Goal: Task Accomplishment & Management: Use online tool/utility

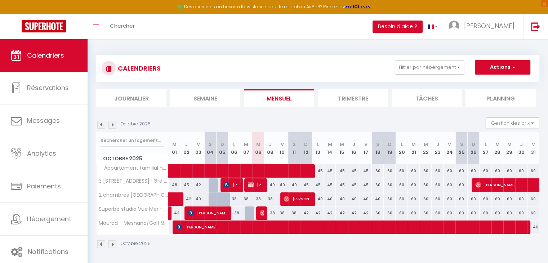
click at [260, 198] on div "38" at bounding box center [258, 198] width 12 height 13
type input "38"
type input "Mer 08 Octobre 2025"
type input "Jeu 09 Octobre 2025"
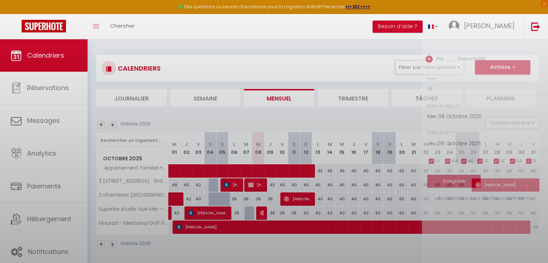
click at [260, 198] on div at bounding box center [274, 131] width 548 height 263
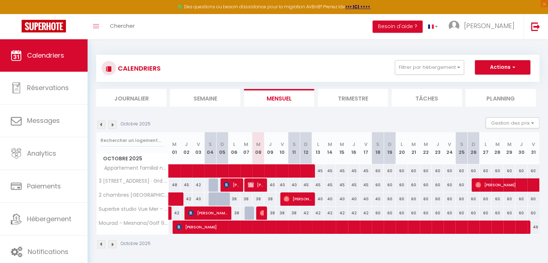
click at [258, 199] on div "38" at bounding box center [258, 198] width 12 height 13
type input "38"
type input "Mer 08 Octobre 2025"
type input "Jeu 09 Octobre 2025"
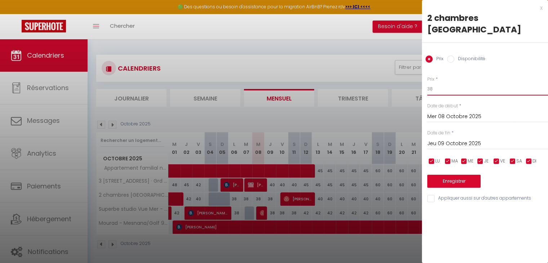
click at [435, 90] on input "38" at bounding box center [488, 89] width 121 height 13
type input "34"
click at [466, 142] on input "Jeu 09 Octobre 2025" at bounding box center [488, 143] width 121 height 9
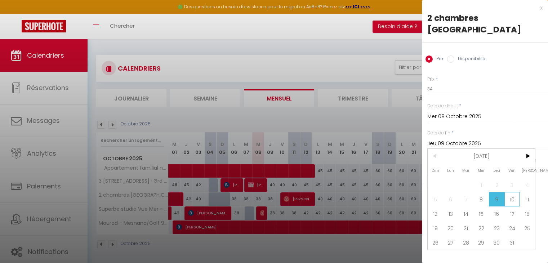
click at [510, 197] on span "10" at bounding box center [512, 199] width 15 height 14
type input "Ven 10 Octobre 2025"
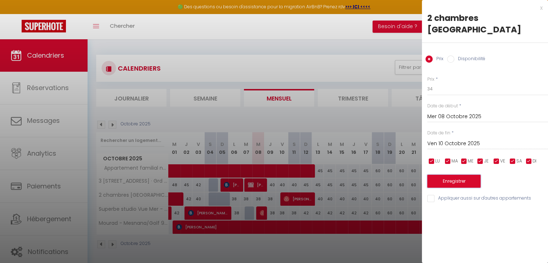
click at [463, 179] on button "Enregistrer" at bounding box center [454, 181] width 53 height 13
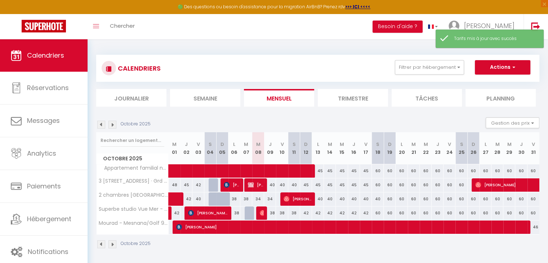
click at [320, 197] on div "40" at bounding box center [318, 198] width 12 height 13
type input "40"
type input "Lun 13 Octobre 2025"
type input "[DATE]"
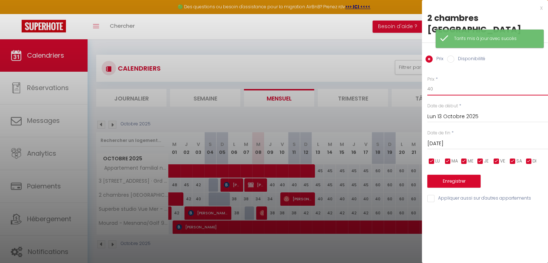
click at [437, 90] on input "40" at bounding box center [488, 89] width 121 height 13
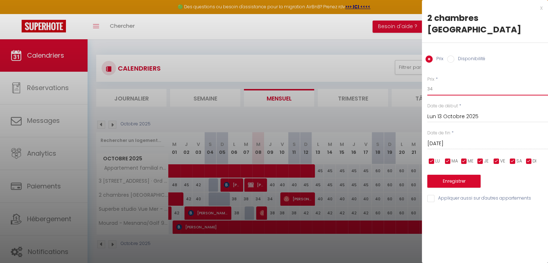
type input "34"
click at [464, 145] on input "[DATE]" at bounding box center [488, 143] width 121 height 9
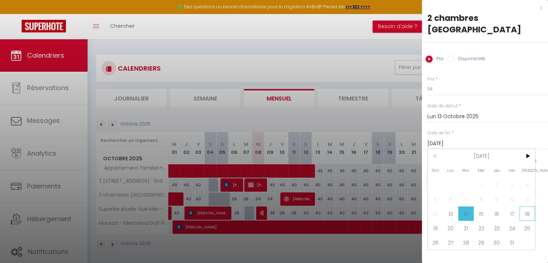
click at [522, 211] on span "18" at bounding box center [527, 214] width 15 height 14
type input "[DATE]"
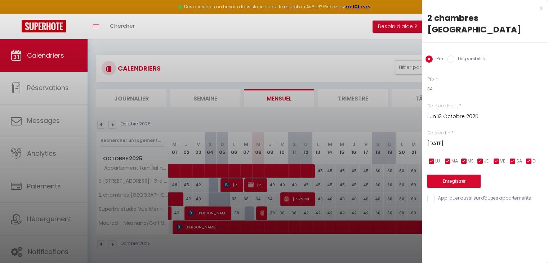
click at [439, 184] on button "Enregistrer" at bounding box center [454, 181] width 53 height 13
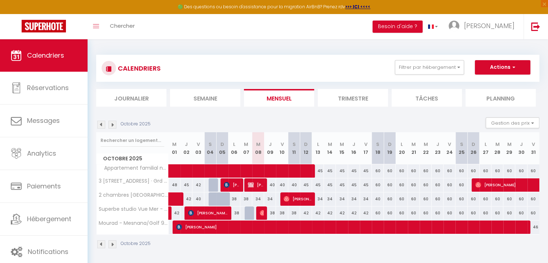
click at [377, 171] on div "60" at bounding box center [378, 170] width 12 height 13
type input "60"
type input "[DATE]"
type input "Dim 19 Octobre 2025"
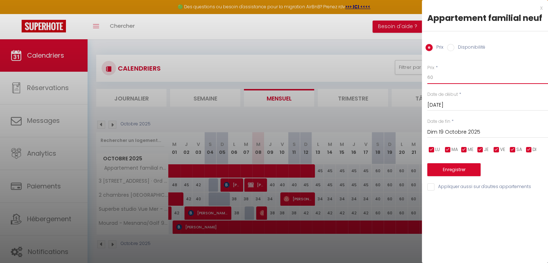
click at [443, 78] on input "60" at bounding box center [488, 77] width 121 height 13
type input "50"
click at [495, 136] on input "Dim 19 Octobre 2025" at bounding box center [488, 132] width 121 height 9
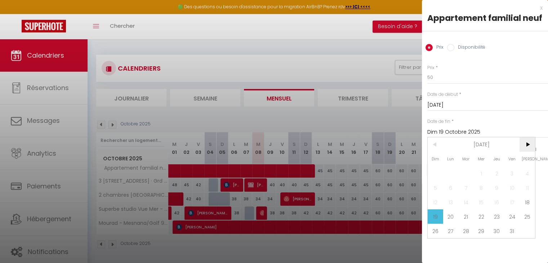
click at [525, 142] on span ">" at bounding box center [527, 144] width 15 height 14
click at [440, 189] on span "2" at bounding box center [435, 188] width 15 height 14
type input "Dim 02 Novembre 2025"
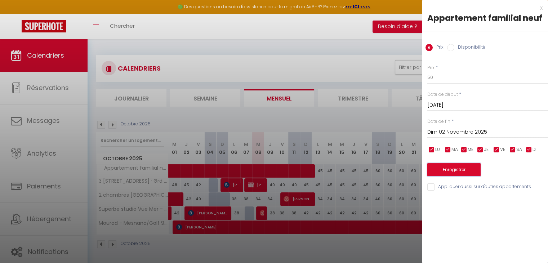
click at [447, 173] on button "Enregistrer" at bounding box center [454, 169] width 53 height 13
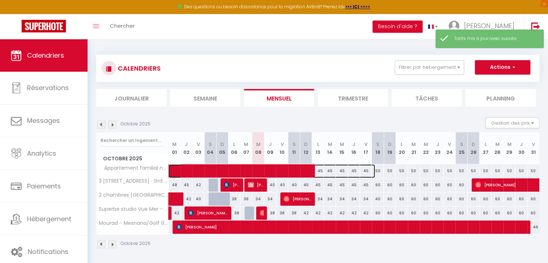
click at [320, 166] on span at bounding box center [275, 171] width 199 height 14
select select "OK"
select select "0"
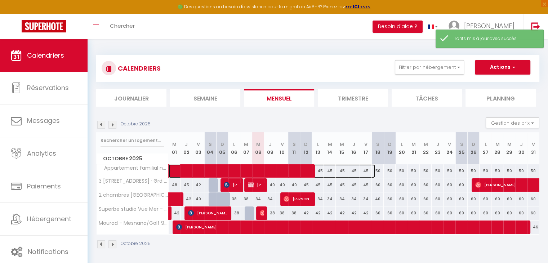
select select "1"
select select
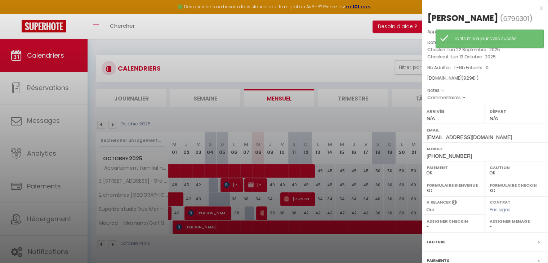
click at [330, 127] on div at bounding box center [274, 131] width 548 height 263
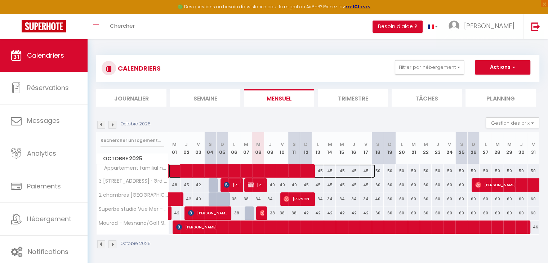
click at [365, 169] on span at bounding box center [275, 171] width 199 height 14
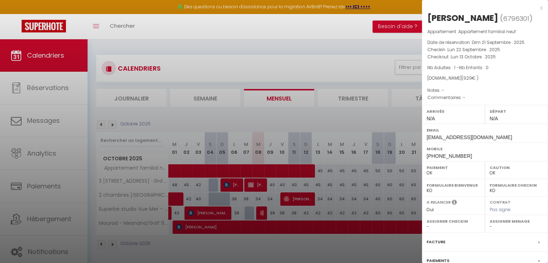
click at [347, 121] on div at bounding box center [274, 131] width 548 height 263
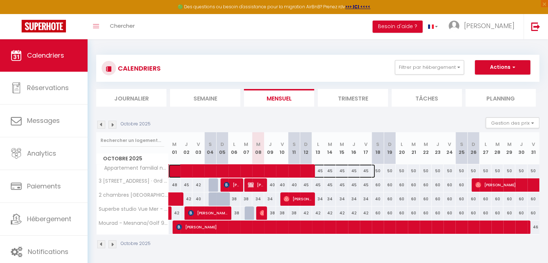
click at [368, 171] on span at bounding box center [275, 171] width 199 height 14
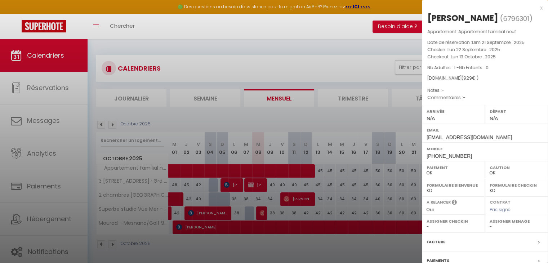
click at [354, 140] on div at bounding box center [274, 131] width 548 height 263
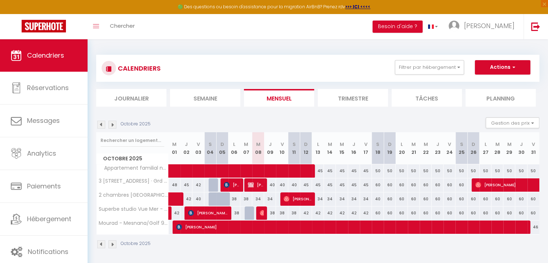
click at [411, 171] on div "50" at bounding box center [414, 170] width 12 height 13
type input "50"
type input "[DATE]"
type input "Mer 22 Octobre 2025"
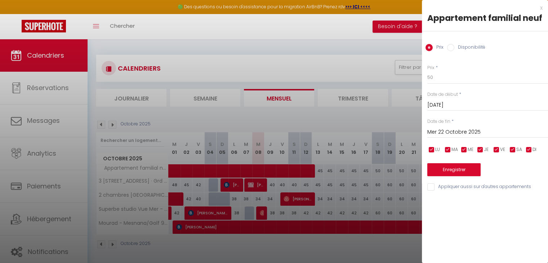
click at [454, 99] on div "[DATE] < [DATE] > Dim Lun Mar Mer Jeu Ven Sam 1 2 3 4 5 6 7 8 9 10 11 12 13 14 …" at bounding box center [488, 104] width 121 height 13
click at [469, 102] on input "[DATE]" at bounding box center [488, 105] width 121 height 9
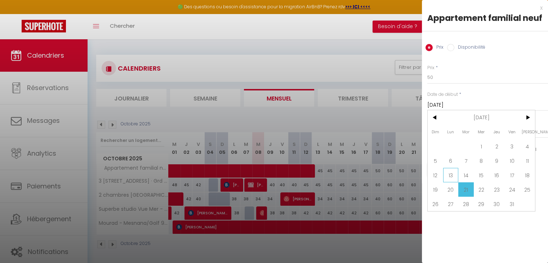
click at [450, 170] on span "13" at bounding box center [450, 175] width 15 height 14
type input "Lun 13 Octobre 2025"
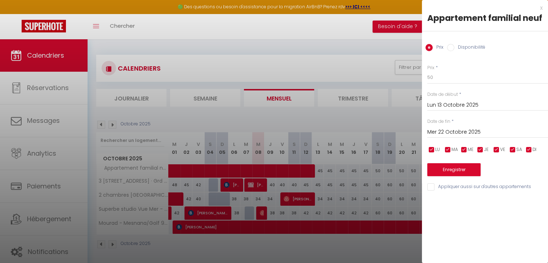
click at [487, 132] on input "Mer 22 Octobre 2025" at bounding box center [488, 132] width 121 height 9
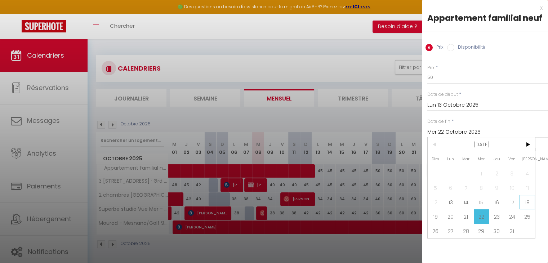
click at [526, 204] on span "18" at bounding box center [527, 202] width 15 height 14
type input "[DATE]"
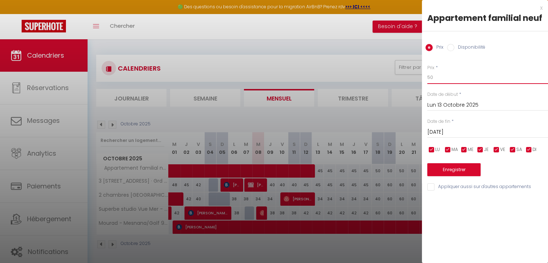
click at [444, 79] on input "50" at bounding box center [488, 77] width 121 height 13
type input "38"
click at [443, 164] on button "Enregistrer" at bounding box center [454, 169] width 53 height 13
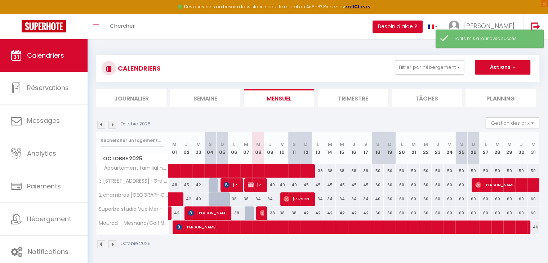
click at [272, 212] on div "38" at bounding box center [270, 213] width 12 height 13
type input "38"
type input "Jeu 09 Octobre 2025"
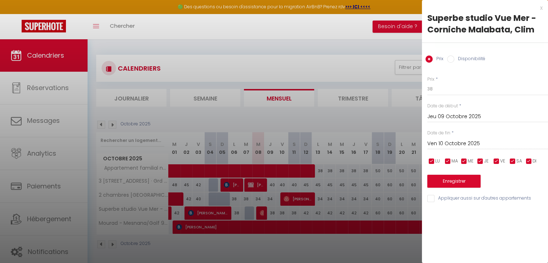
click at [453, 143] on input "Ven 10 Octobre 2025" at bounding box center [488, 143] width 121 height 9
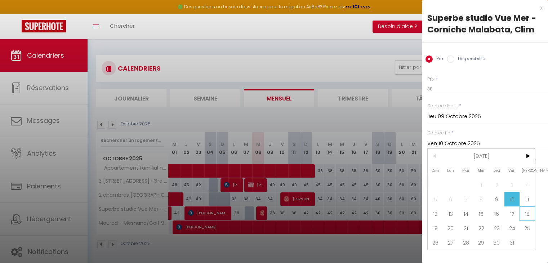
click at [529, 212] on span "18" at bounding box center [527, 214] width 15 height 14
type input "[DATE]"
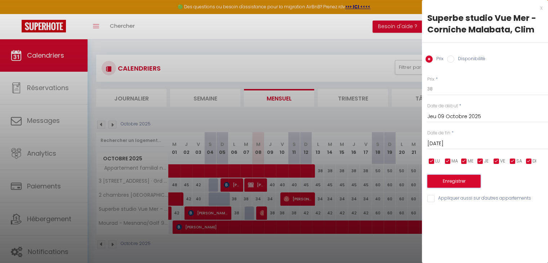
click at [451, 177] on button "Enregistrer" at bounding box center [454, 181] width 53 height 13
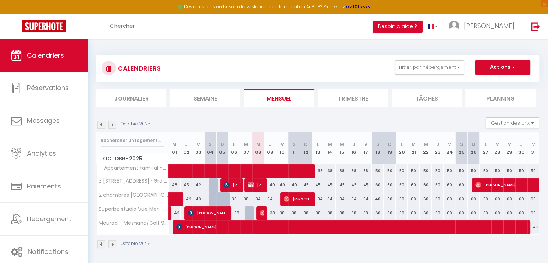
click at [251, 214] on div at bounding box center [251, 214] width 12 height 14
type input "38"
type input "[DATE]"
type input "Mer 08 Octobre 2025"
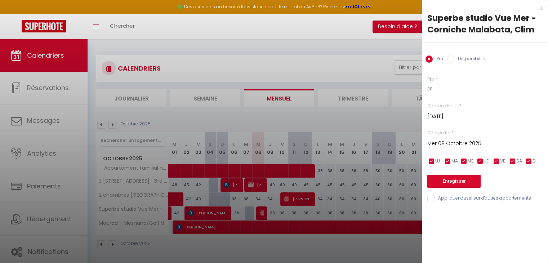
click at [328, 183] on div at bounding box center [274, 131] width 548 height 263
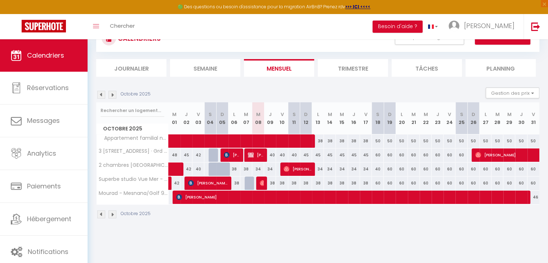
scroll to position [30, 0]
